Goal: Check status: Check status

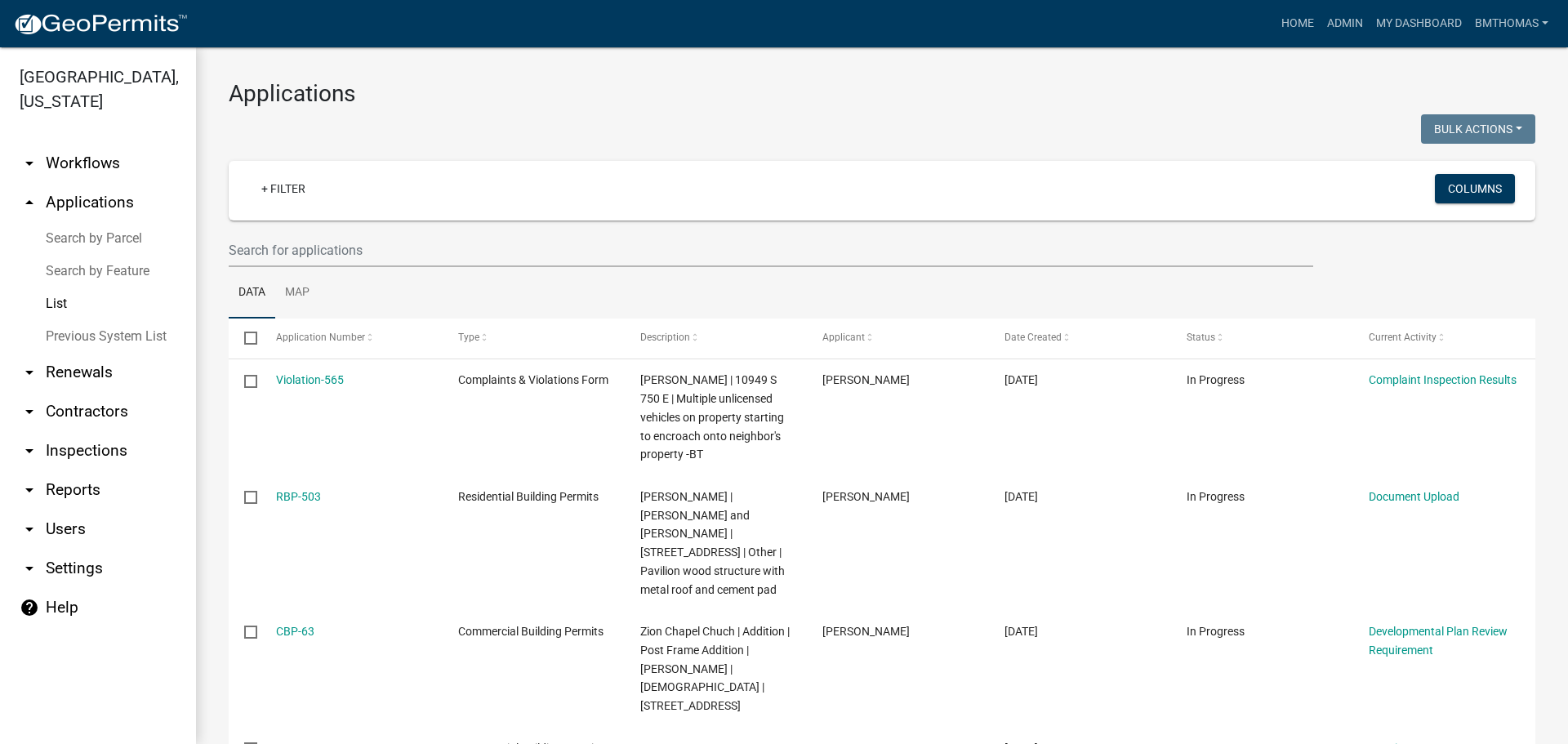
select select "3: 100"
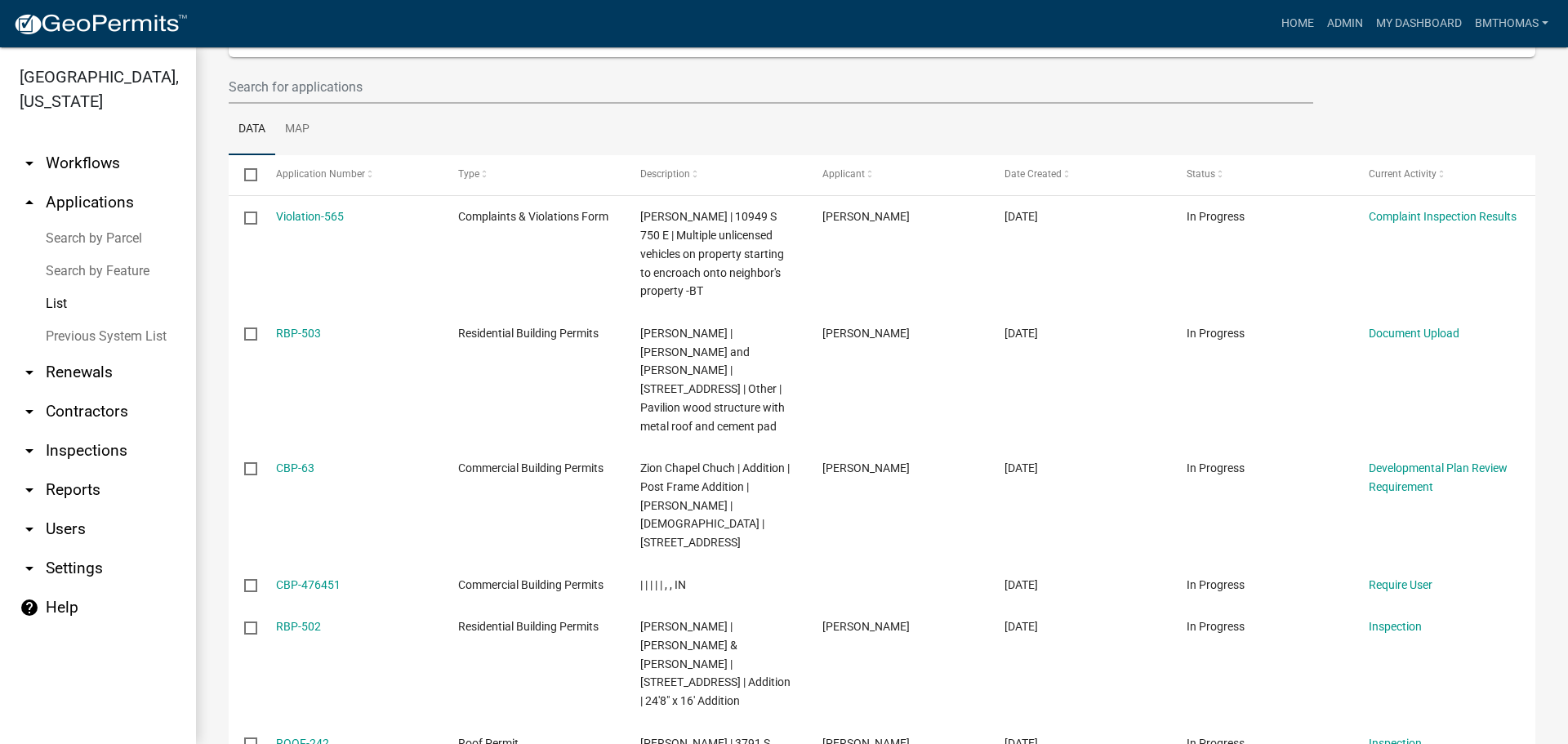
click at [126, 431] on link "arrow_drop_down Inspections" at bounding box center [98, 450] width 196 height 39
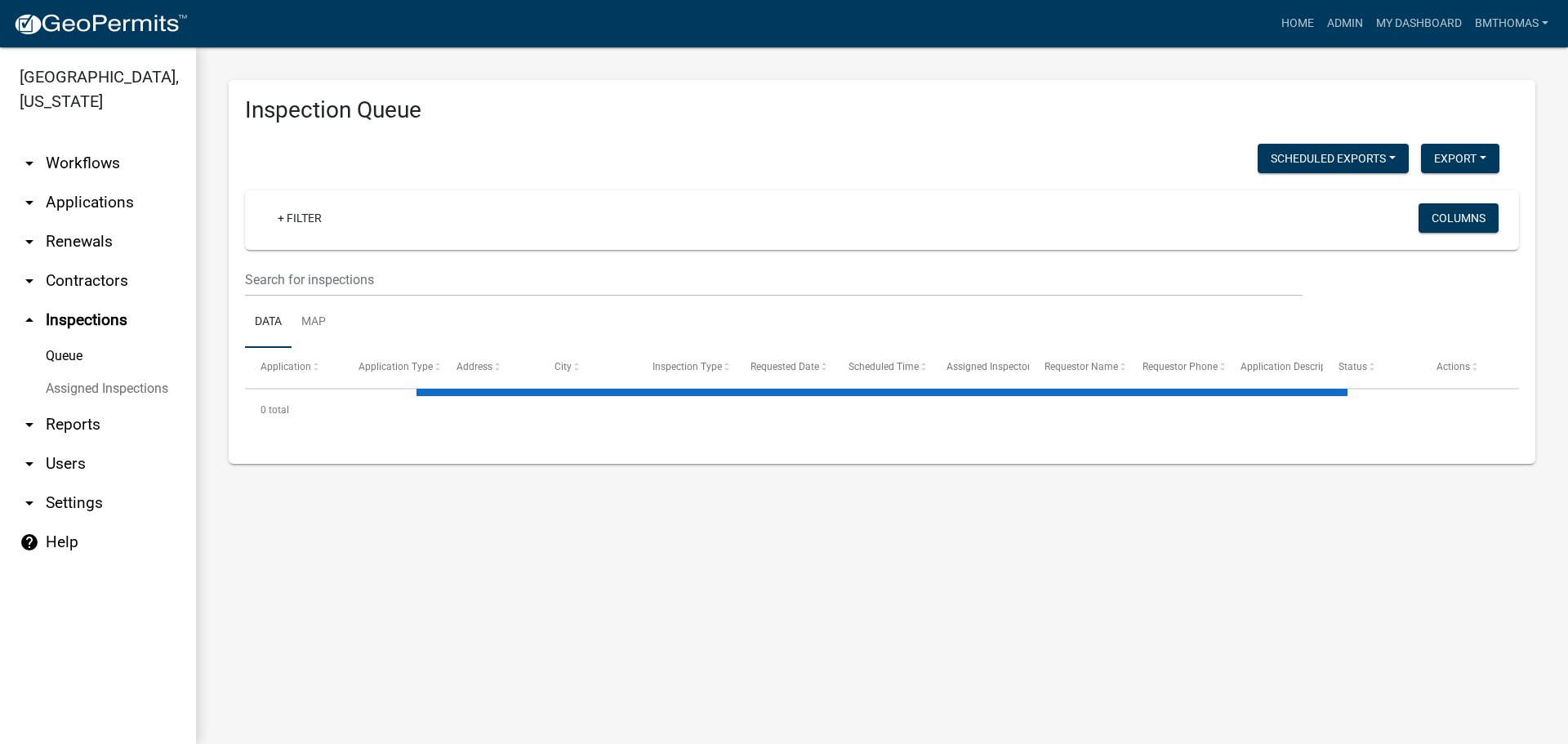
click at [91, 372] on link "Assigned Inspections" at bounding box center [98, 388] width 196 height 33
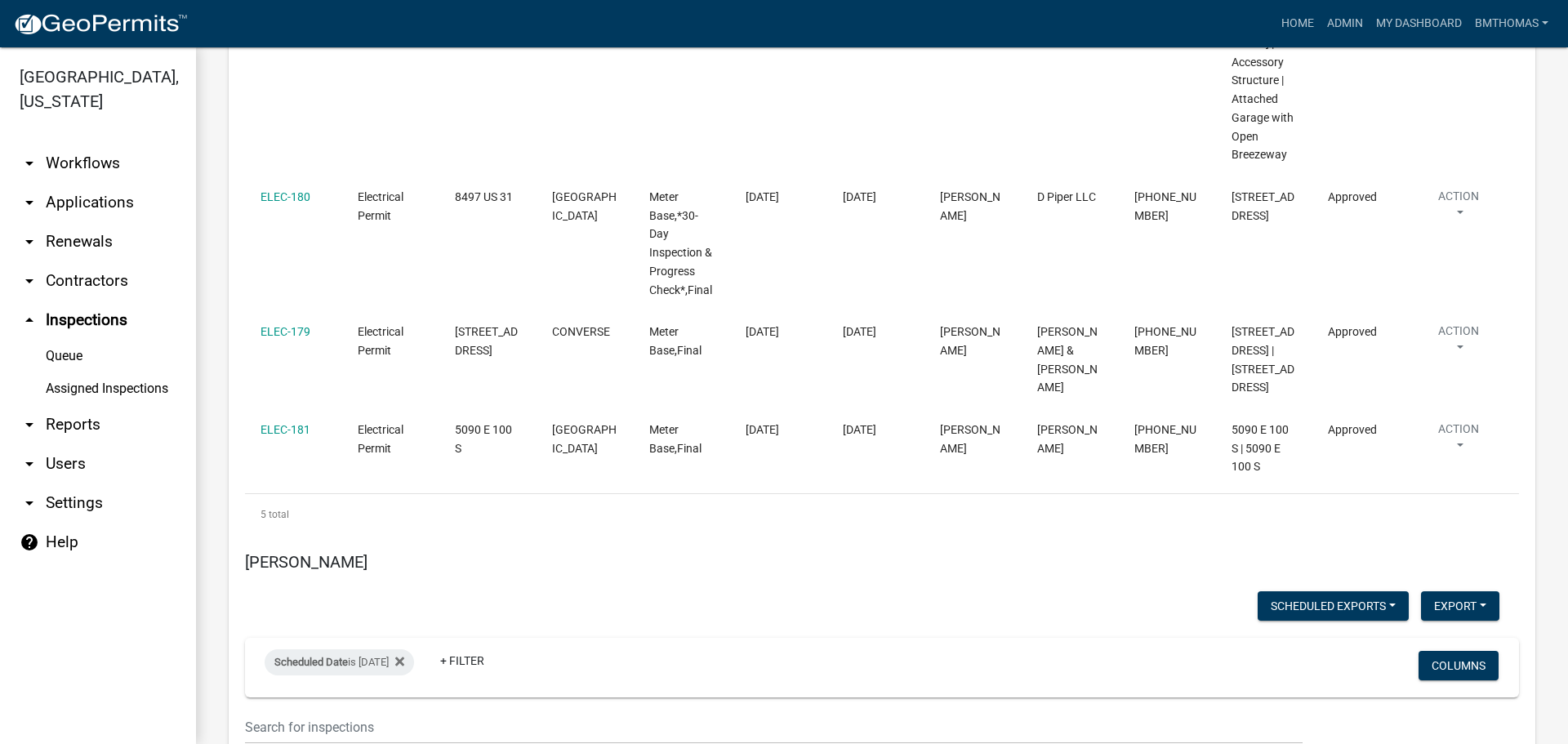
scroll to position [10000, 0]
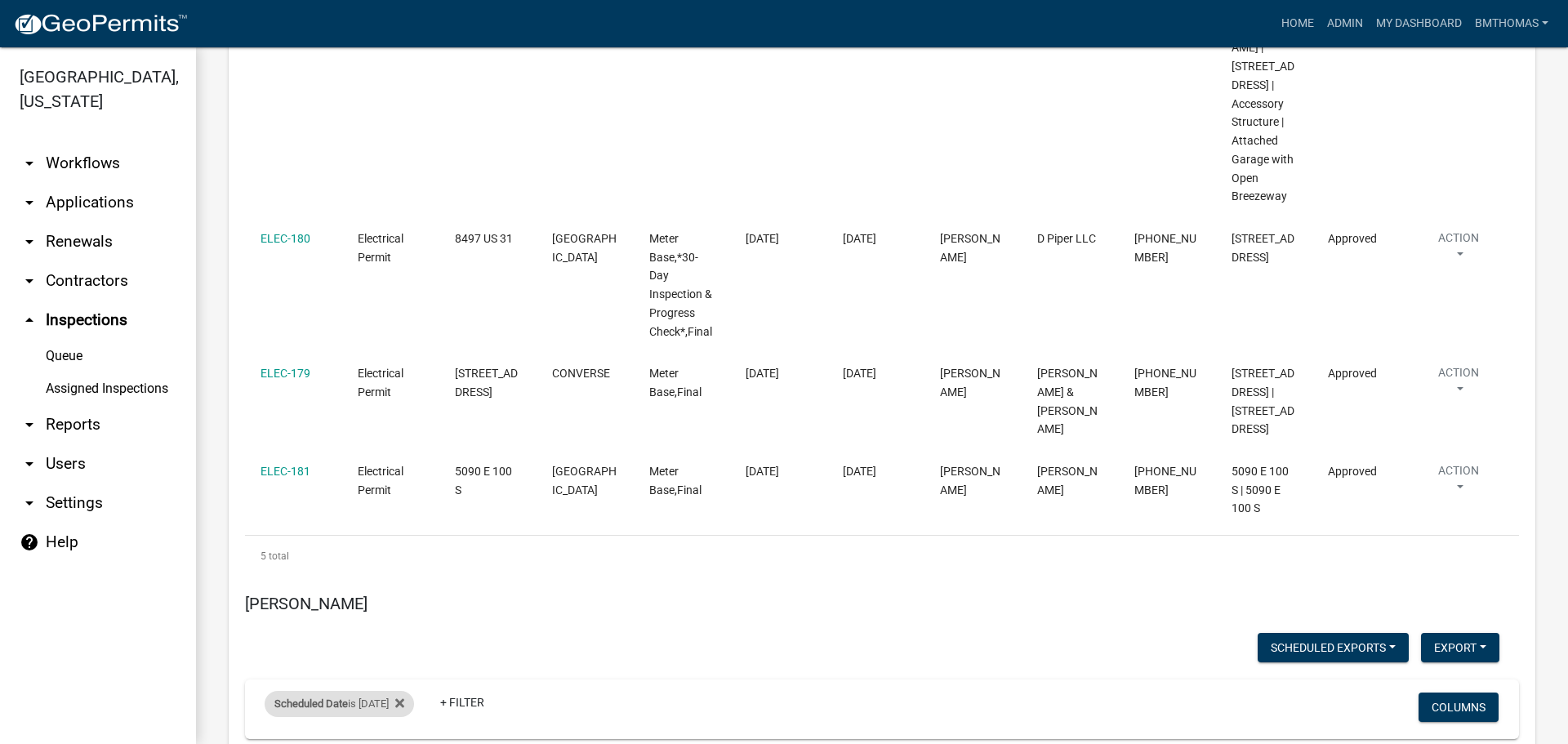
click at [337, 691] on div "Scheduled Date is [DATE]" at bounding box center [339, 704] width 149 height 26
click at [407, 580] on input "[DATE]" at bounding box center [353, 579] width 114 height 33
type input "[DATE]"
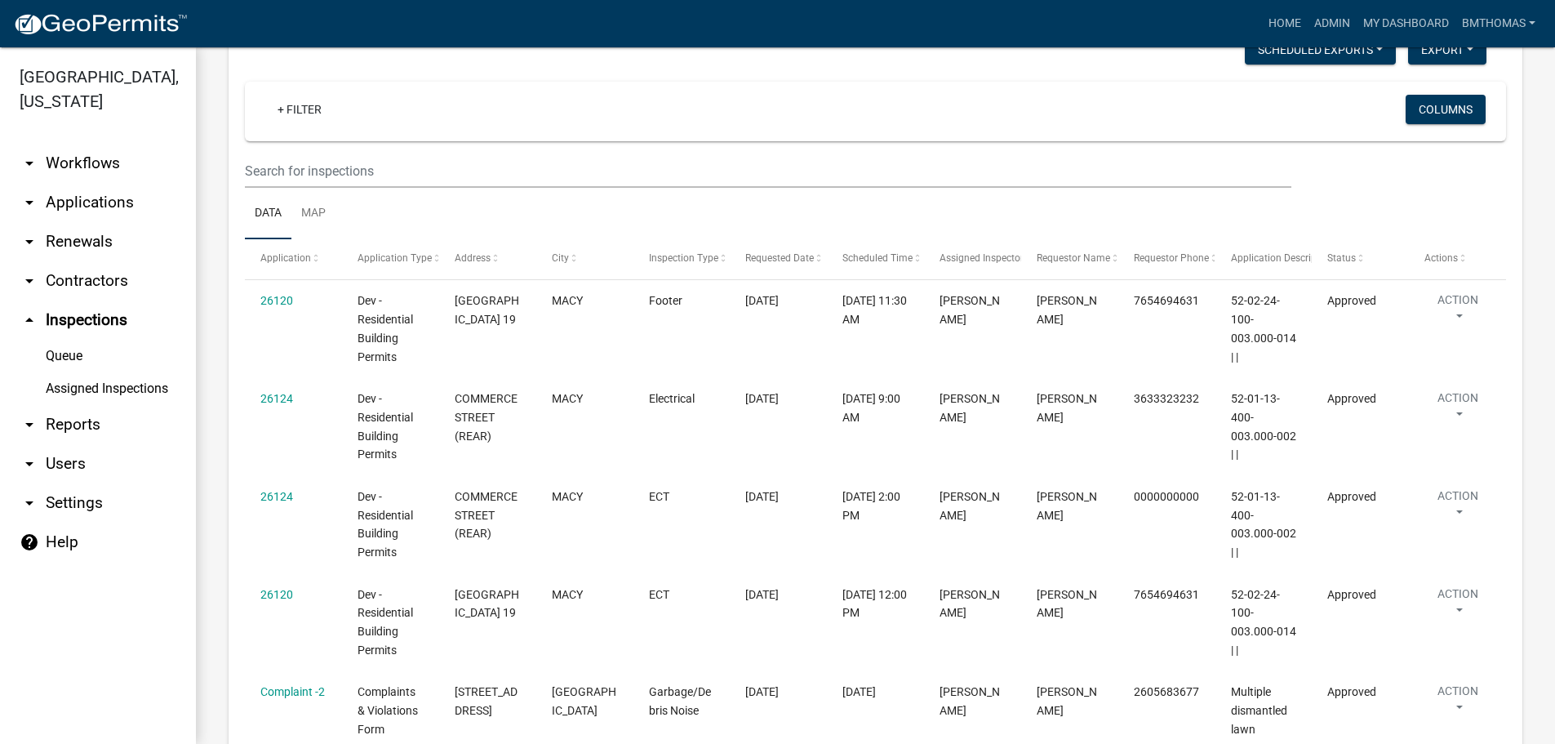
scroll to position [7152, 0]
